Goal: Task Accomplishment & Management: Complete application form

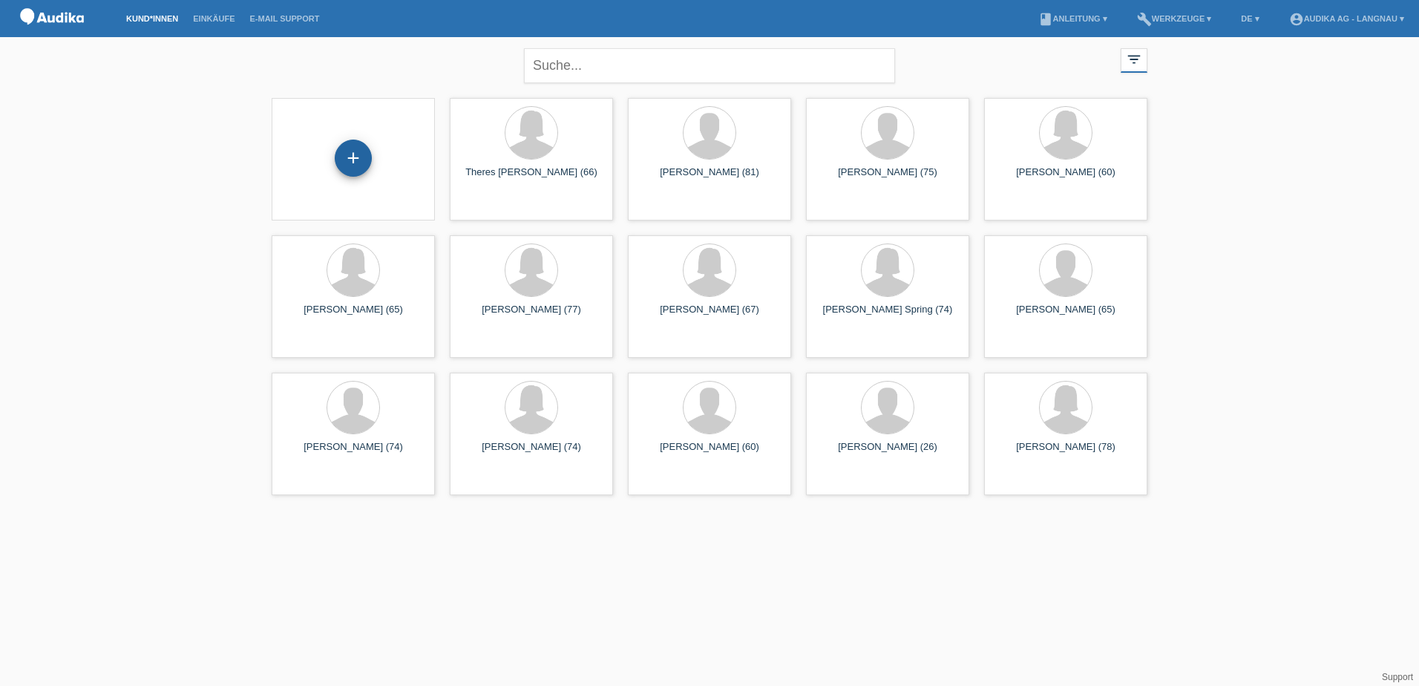
click at [355, 162] on div "+" at bounding box center [353, 158] width 37 height 37
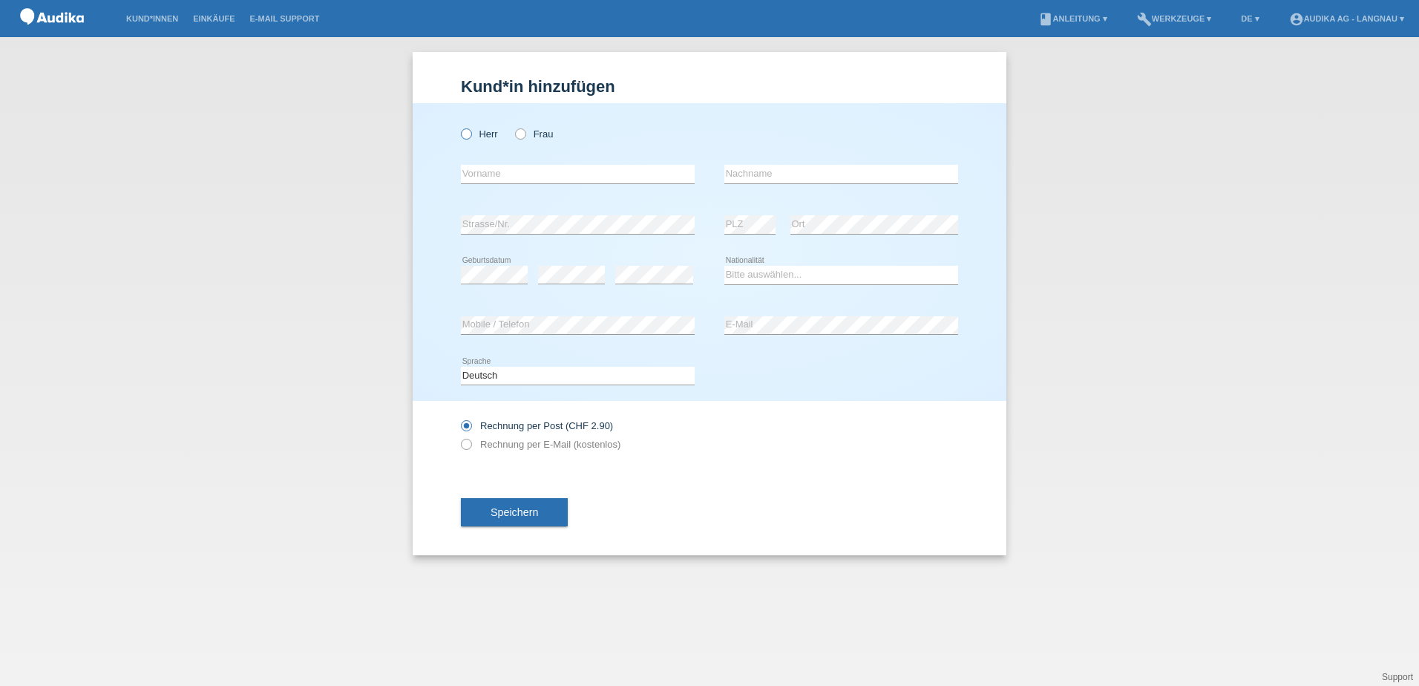
click at [459, 126] on icon at bounding box center [459, 126] width 0 height 0
click at [469, 132] on input "Herr" at bounding box center [466, 133] width 10 height 10
radio input "true"
click at [487, 170] on input "text" at bounding box center [578, 174] width 234 height 19
type input "Max"
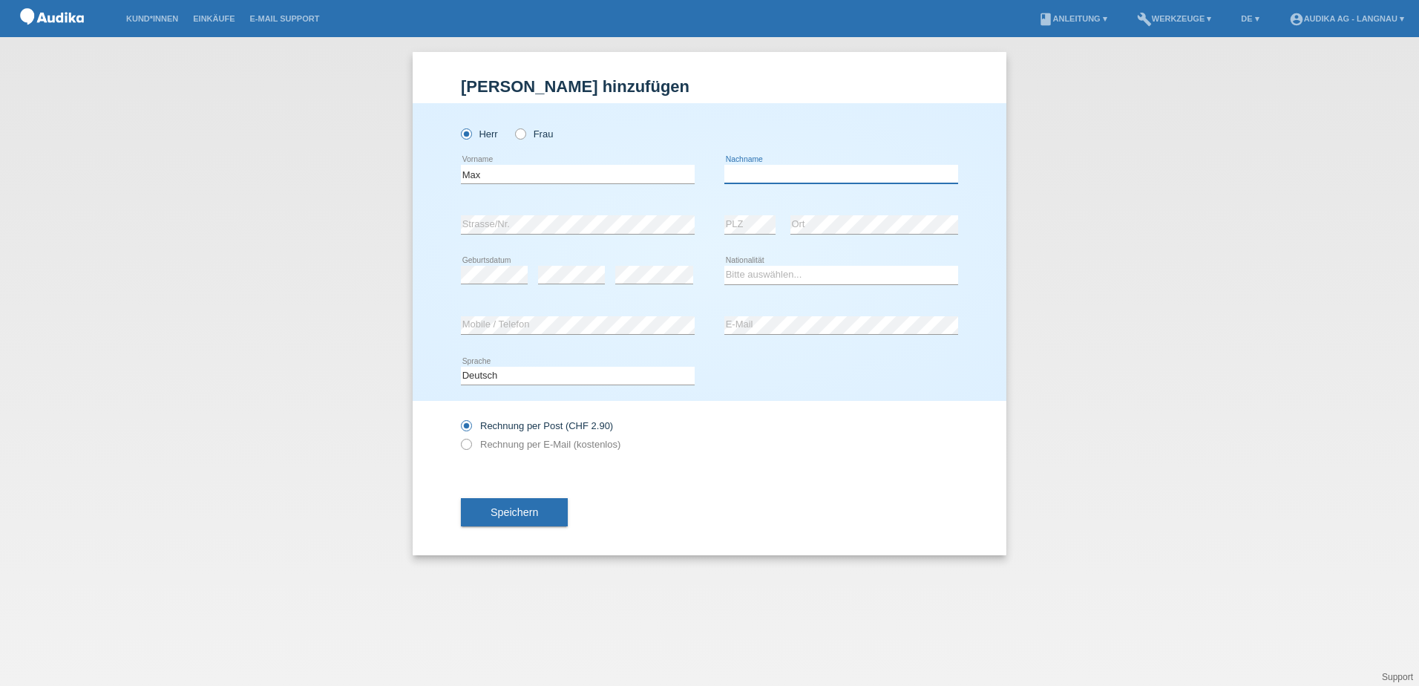
click at [739, 176] on input "text" at bounding box center [841, 174] width 234 height 19
type input "Liechti"
click at [777, 275] on select "Bitte auswählen... Schweiz Deutschland Liechtenstein Österreich ------------ Af…" at bounding box center [841, 275] width 234 height 18
select select "CH"
click at [724, 266] on select "Bitte auswählen... Schweiz Deutschland Liechtenstein Österreich ------------ Af…" at bounding box center [841, 275] width 234 height 18
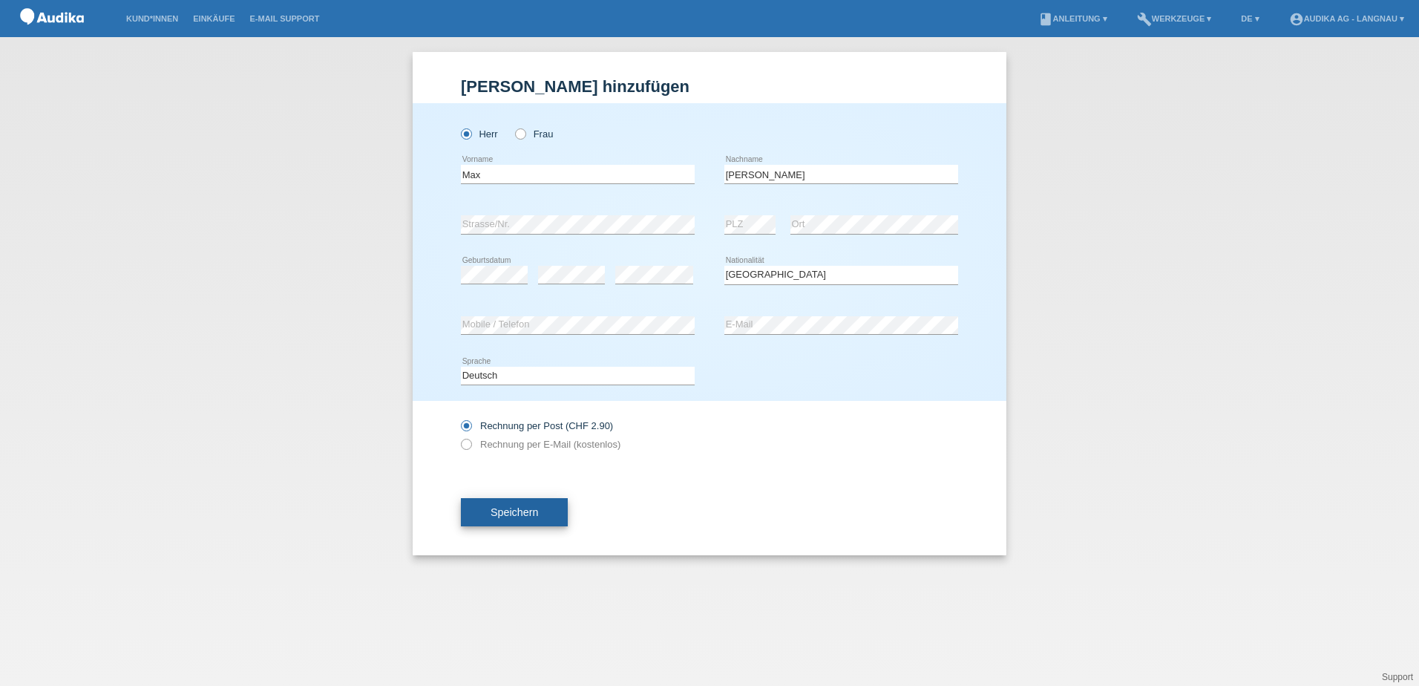
click at [535, 514] on span "Speichern" at bounding box center [514, 512] width 47 height 12
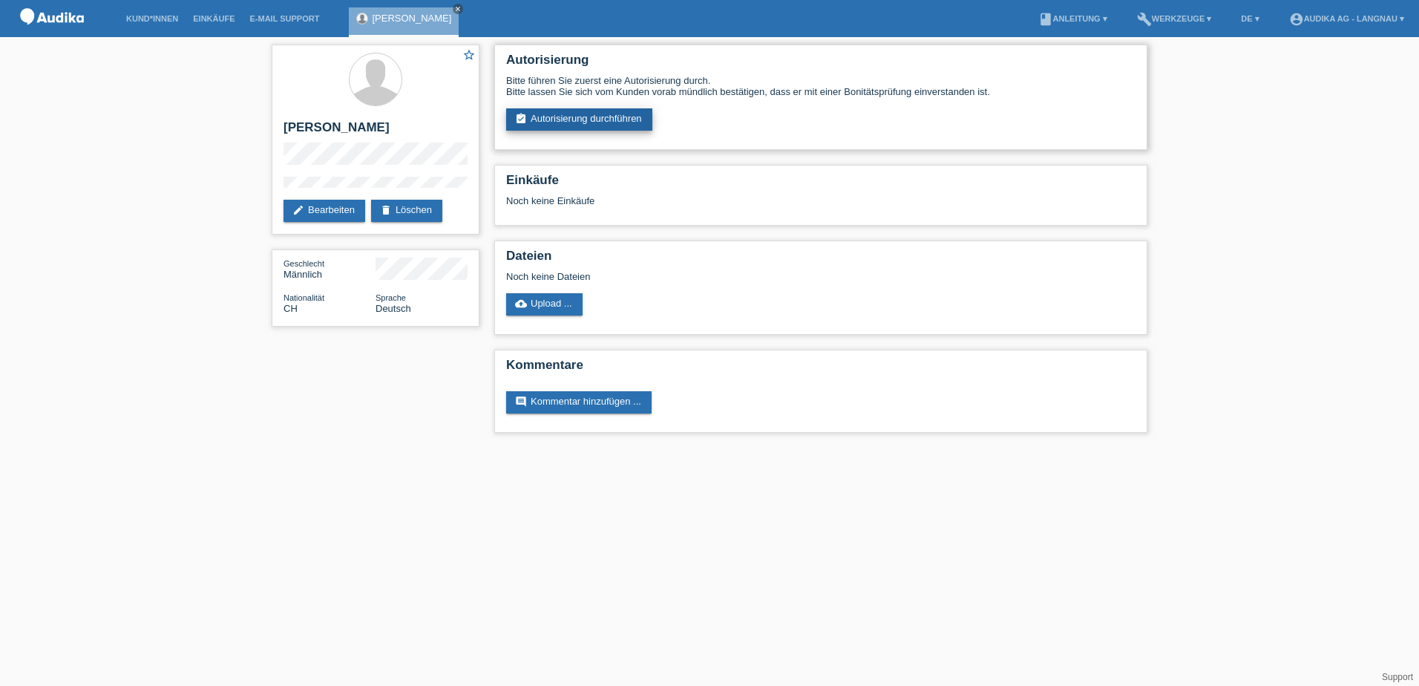
click at [591, 117] on link "assignment_turned_in Autorisierung durchführen" at bounding box center [579, 119] width 146 height 22
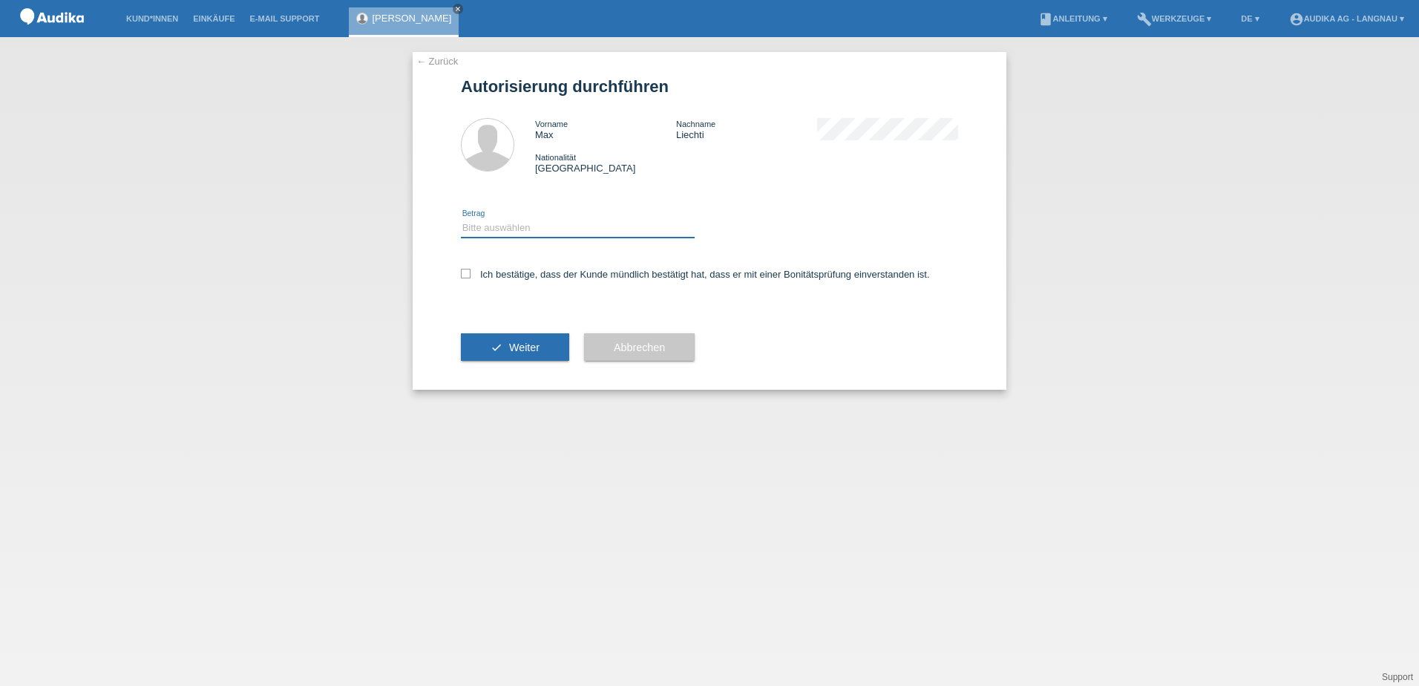
click at [540, 229] on select "Bitte auswählen CHF 1.00 - CHF 499.00 CHF 500.00 - CHF 1'999.00 CHF 2'000.00 - …" at bounding box center [578, 228] width 234 height 18
select select "3"
click at [461, 219] on select "Bitte auswählen CHF 1.00 - CHF 499.00 CHF 500.00 - CHF 1'999.00 CHF 2'000.00 - …" at bounding box center [578, 228] width 234 height 18
click at [466, 273] on icon at bounding box center [466, 274] width 10 height 10
click at [466, 273] on input "Ich bestätige, dass der Kunde mündlich bestätigt hat, dass er mit einer Bonität…" at bounding box center [466, 274] width 10 height 10
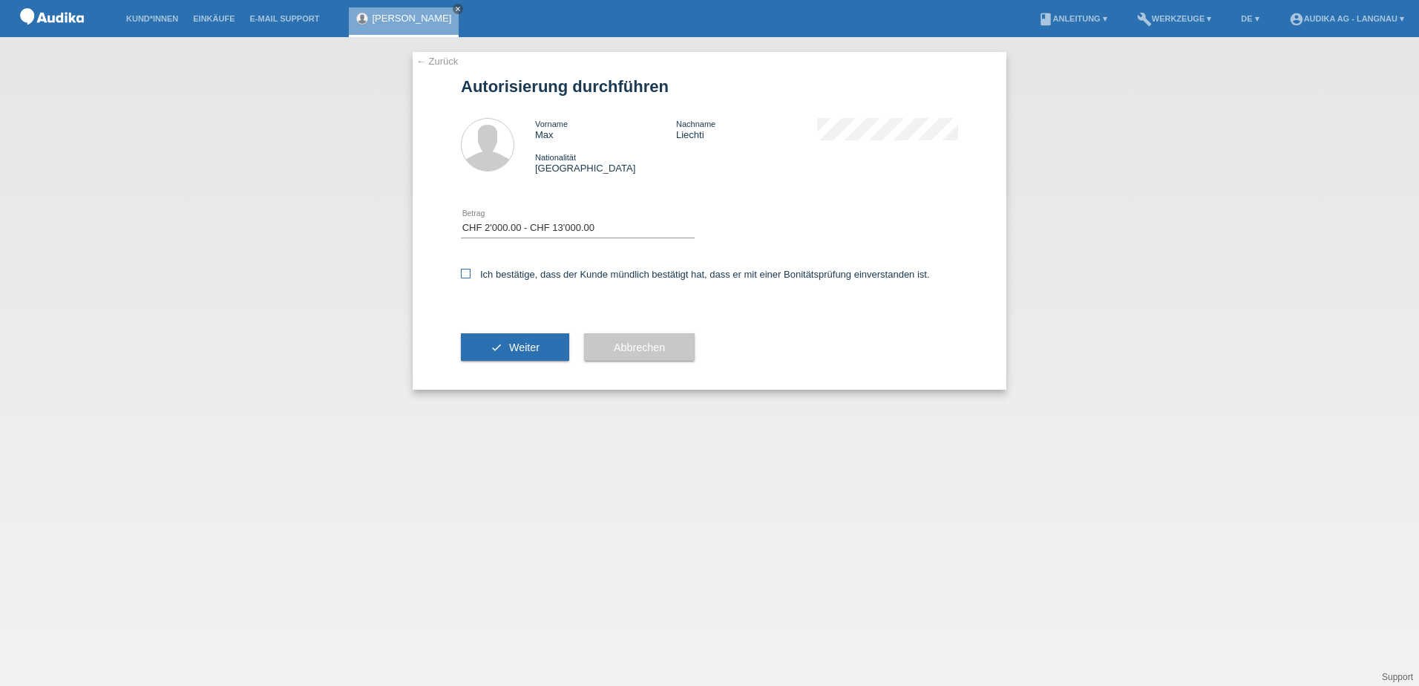
checkbox input "true"
click at [485, 343] on button "check Weiter" at bounding box center [515, 347] width 108 height 28
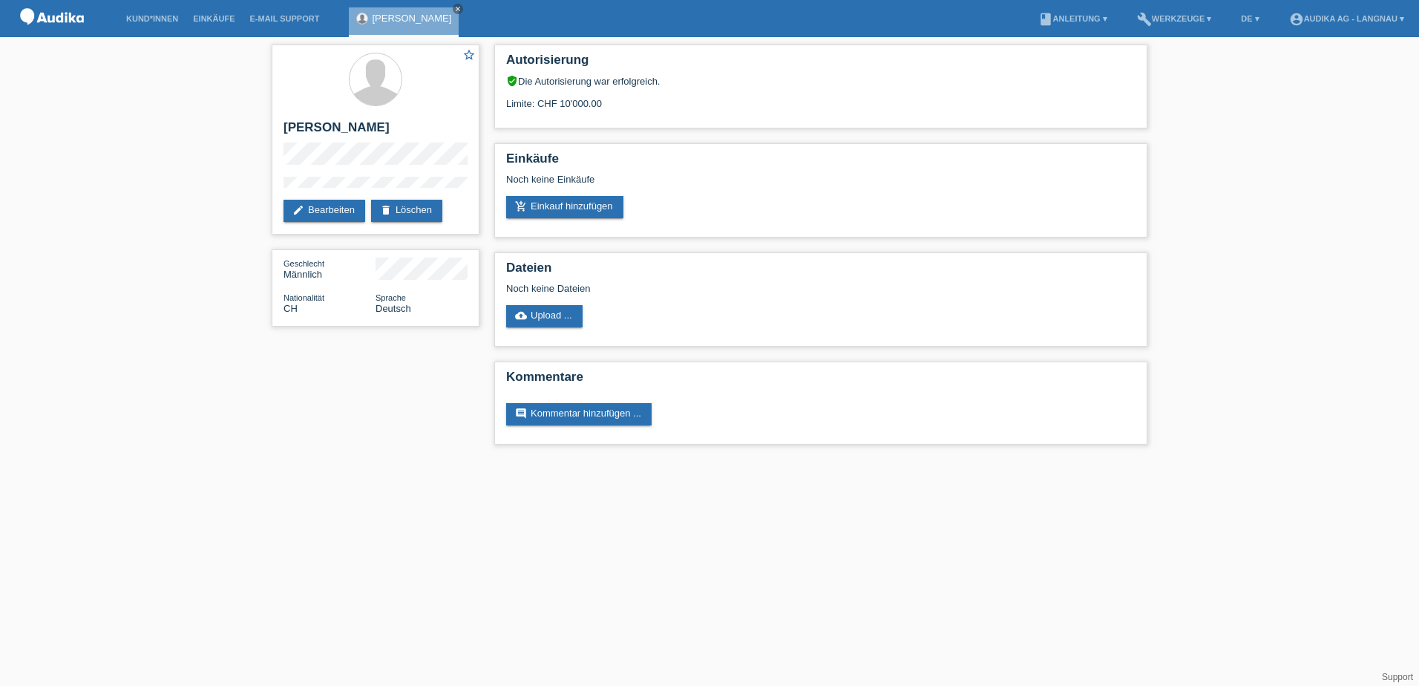
click at [1249, 181] on div "star_border [PERSON_NAME] edit Bearbeiten delete Löschen Geschlecht Männlich Na…" at bounding box center [709, 248] width 1419 height 422
